Goal: Transaction & Acquisition: Purchase product/service

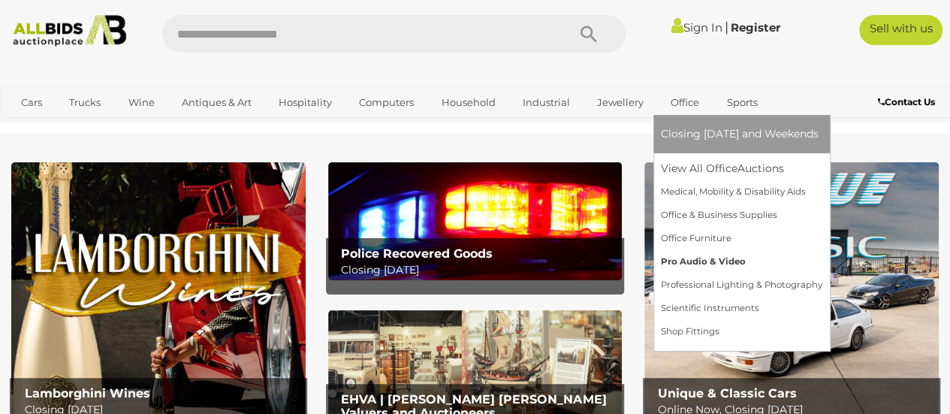
click at [691, 261] on link "Pro Audio & Video" at bounding box center [742, 261] width 162 height 23
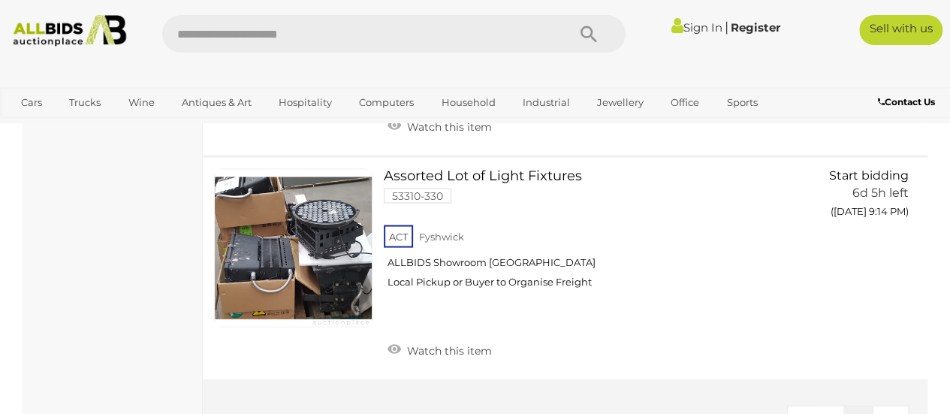
scroll to position [1393, 0]
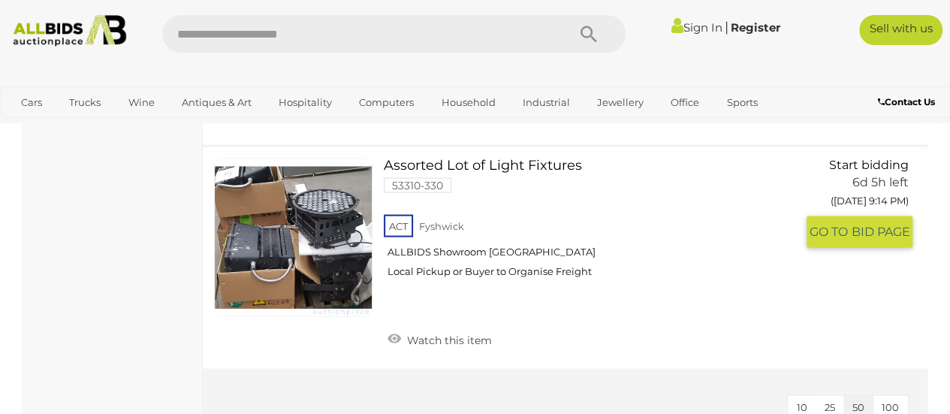
click at [460, 163] on link "Assorted Lot of Light Fixtures 53310-330 ACT Fyshwick ALLBIDS Showroom Fyshwick" at bounding box center [595, 223] width 400 height 131
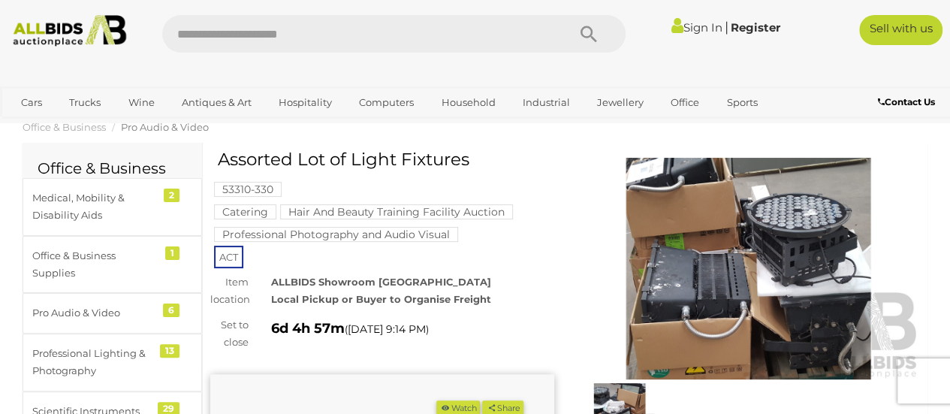
scroll to position [150, 0]
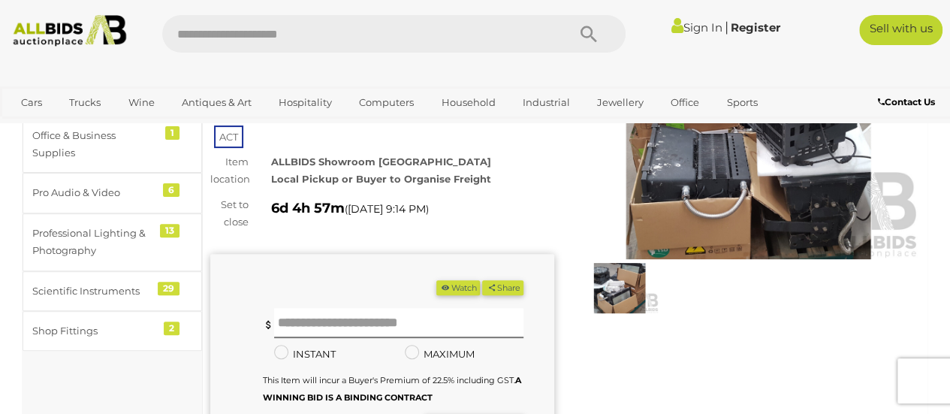
click at [630, 303] on img at bounding box center [620, 288] width 78 height 50
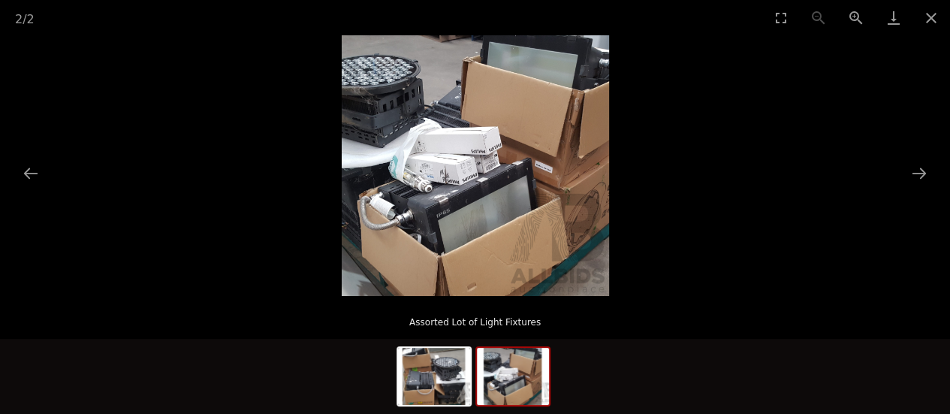
click at [530, 372] on img at bounding box center [513, 376] width 72 height 57
click at [446, 380] on img at bounding box center [434, 376] width 72 height 57
